Goal: Navigation & Orientation: Find specific page/section

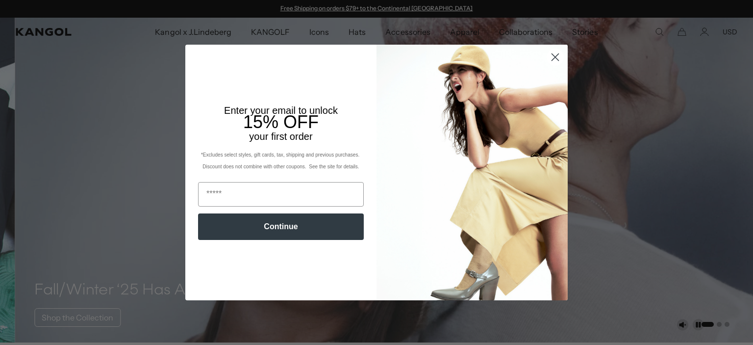
click at [547, 58] on circle "Close dialog" at bounding box center [555, 57] width 16 height 16
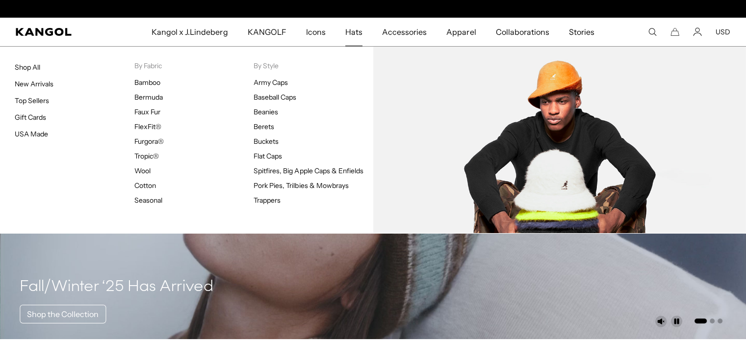
scroll to position [0, 202]
click at [274, 139] on link "Buckets" at bounding box center [265, 141] width 25 height 9
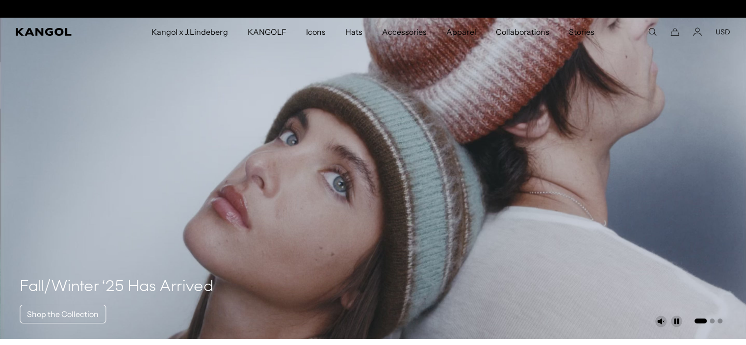
scroll to position [0, 202]
